Goal: Task Accomplishment & Management: Use online tool/utility

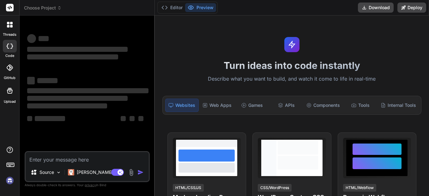
type textarea "x"
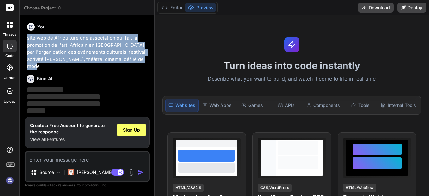
drag, startPoint x: 141, startPoint y: 61, endPoint x: 26, endPoint y: 39, distance: 117.9
click at [26, 39] on div "You site web de Africulture une association qui fait la promotion de l'arti Afr…" at bounding box center [87, 108] width 125 height 175
drag, startPoint x: 26, startPoint y: 39, endPoint x: 111, endPoint y: 47, distance: 86.1
copy p "site web de Africulture une association qui fait la promotion de l'arti Africai…"
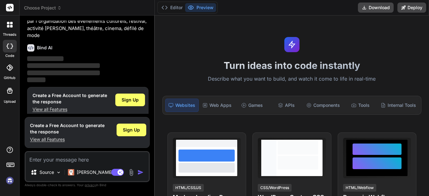
click at [82, 160] on textarea at bounding box center [87, 157] width 123 height 11
paste textarea "site web de Africulture une association qui fait la promotion de l'arti Africai…"
type textarea "site web de Africulture une association qui fait la promotion de l'arti Africai…"
type textarea "x"
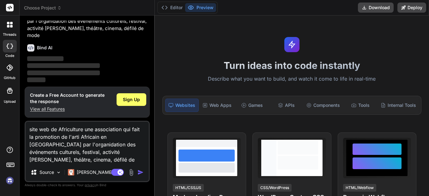
type textarea "site web de Africulture une association qui fait la promotion de l'arti Africai…"
click at [138, 171] on img "button" at bounding box center [141, 172] width 6 height 6
click at [140, 171] on img "button" at bounding box center [141, 172] width 6 height 6
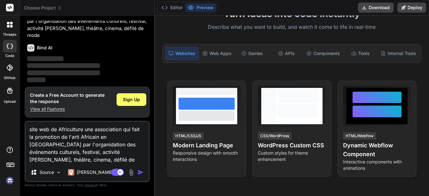
scroll to position [63, 0]
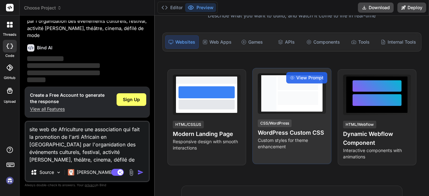
click at [275, 130] on h4 "WordPress Custom CSS" at bounding box center [292, 132] width 68 height 9
click at [278, 134] on h4 "WordPress Custom CSS" at bounding box center [292, 132] width 68 height 9
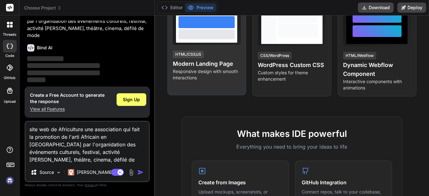
scroll to position [74, 0]
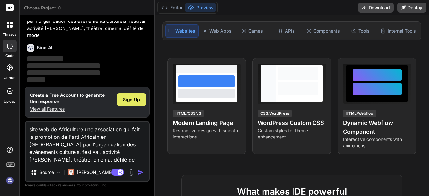
click at [134, 98] on span "Sign Up" at bounding box center [131, 99] width 17 height 6
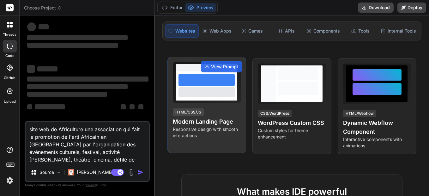
scroll to position [0, 0]
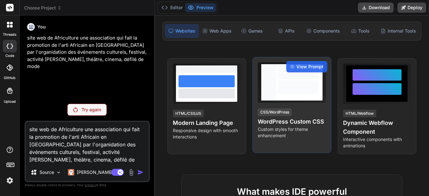
click at [270, 122] on h4 "WordPress Custom CSS" at bounding box center [292, 121] width 68 height 9
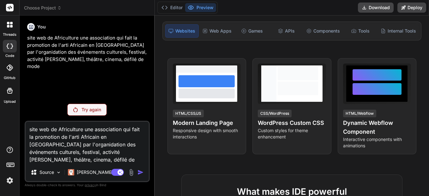
click at [110, 163] on textarea "site web de Africulture une association qui fait la promotion de l'arti Africai…" at bounding box center [87, 143] width 123 height 42
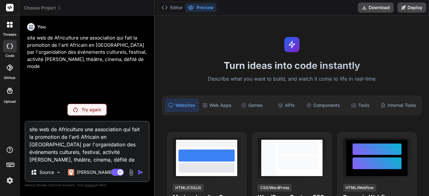
click at [80, 108] on div "Try again" at bounding box center [87, 110] width 40 height 12
click at [80, 109] on div "Try again" at bounding box center [87, 110] width 40 height 12
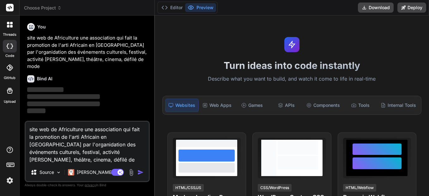
type textarea "x"
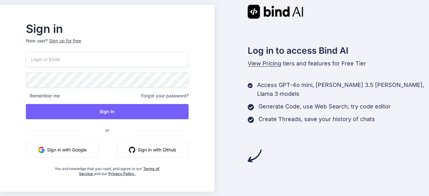
click at [76, 147] on button "Sign in with Google" at bounding box center [62, 149] width 73 height 15
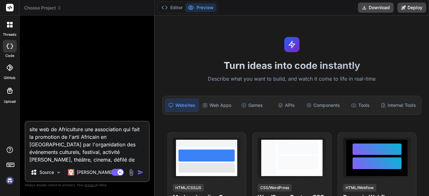
click at [140, 171] on img "button" at bounding box center [141, 172] width 6 height 6
type textarea "x"
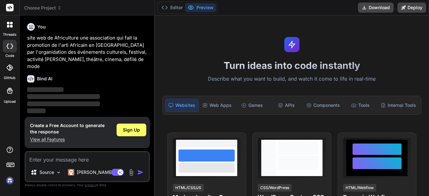
scroll to position [31, 0]
